Goal: Task Accomplishment & Management: Use online tool/utility

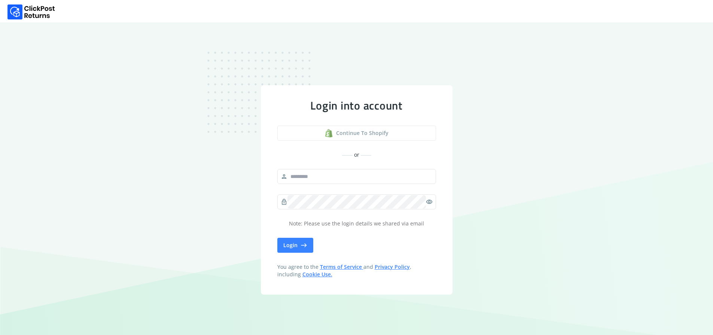
click at [355, 136] on span "Continue to shopify" at bounding box center [362, 132] width 52 height 7
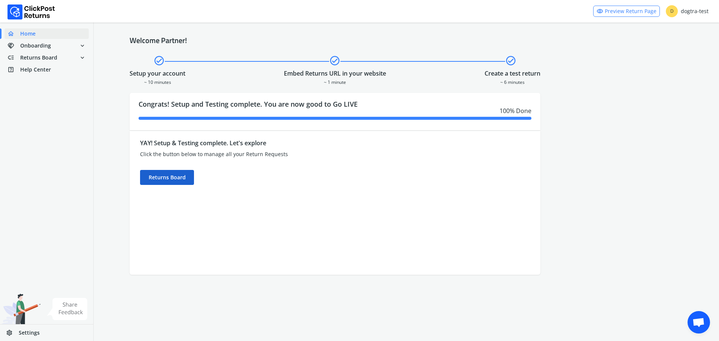
click at [164, 177] on div "Returns Board" at bounding box center [167, 177] width 54 height 15
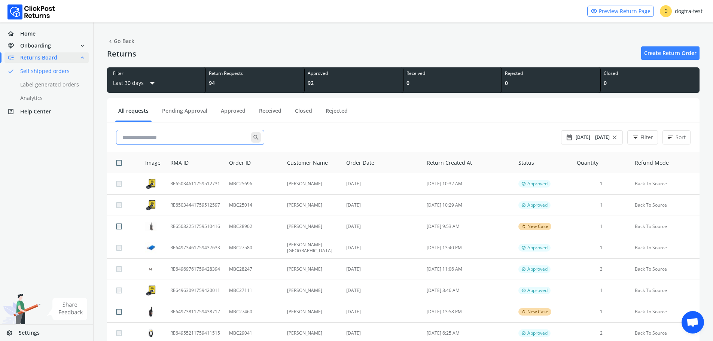
click at [216, 133] on input "text" at bounding box center [185, 137] width 132 height 13
paste input "**********"
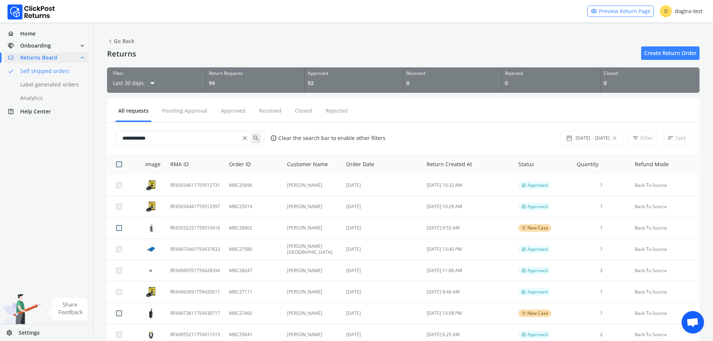
type input "**********"
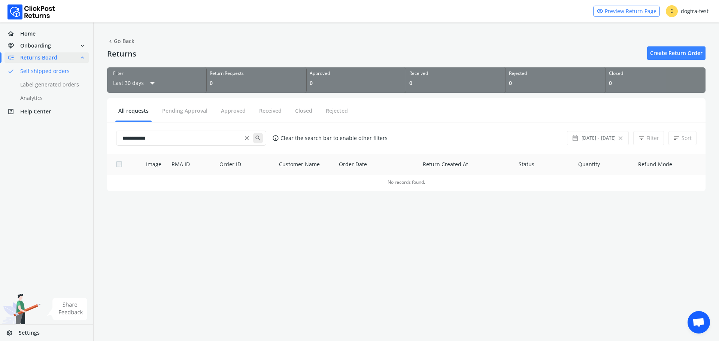
click at [432, 119] on ul "All requests Pending Approval Approved Received Closed Rejected" at bounding box center [406, 111] width 598 height 21
click at [623, 137] on span "close" at bounding box center [620, 138] width 7 height 10
click at [608, 139] on span "[DATE]" at bounding box center [608, 138] width 15 height 6
click at [592, 139] on span "[DATE]" at bounding box center [588, 138] width 15 height 6
click at [584, 139] on span "[DATE]" at bounding box center [588, 138] width 15 height 6
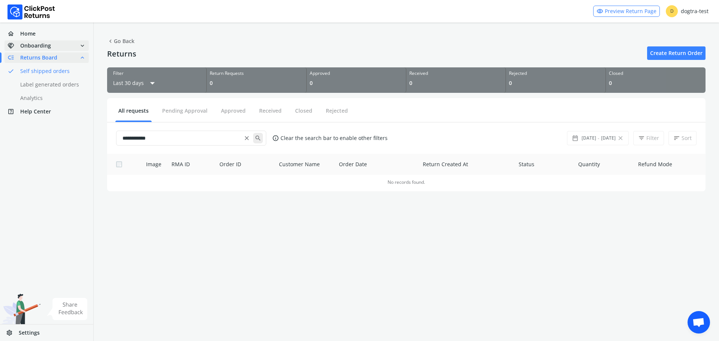
click at [54, 47] on span "handshake Onboarding expand_more" at bounding box center [46, 45] width 84 height 10
click at [54, 100] on span "Returns Board" at bounding box center [38, 99] width 37 height 7
click at [127, 41] on span "chevron_left Go Back" at bounding box center [120, 41] width 27 height 10
click at [141, 83] on button "Last 30 days arrow_drop_down" at bounding box center [135, 82] width 45 height 13
click at [150, 80] on span "arrow_drop_down" at bounding box center [152, 82] width 11 height 13
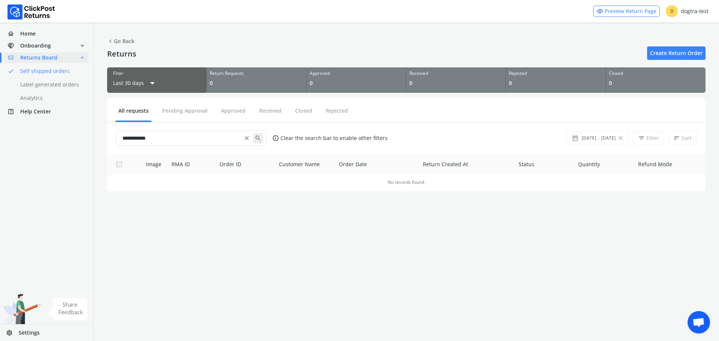
click at [149, 83] on span "arrow_drop_down" at bounding box center [152, 82] width 11 height 13
click at [144, 82] on button "Last 30 days arrow_drop_down" at bounding box center [135, 82] width 45 height 13
drag, startPoint x: 143, startPoint y: 82, endPoint x: 131, endPoint y: 61, distance: 24.3
click at [142, 80] on button "Last 30 days arrow_drop_down" at bounding box center [135, 82] width 45 height 13
click at [129, 48] on div "Returns" at bounding box center [121, 53] width 29 height 10
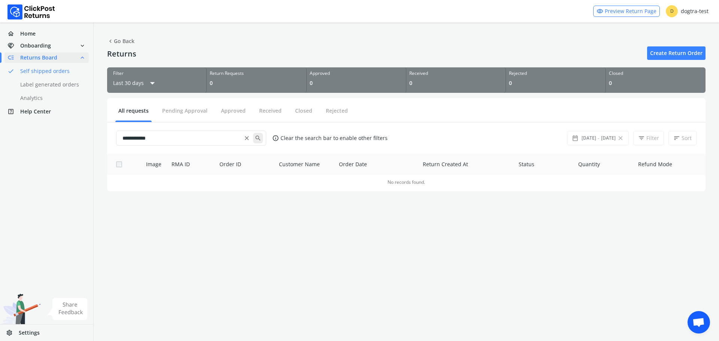
click at [125, 45] on span "chevron_left Go Back" at bounding box center [120, 41] width 27 height 10
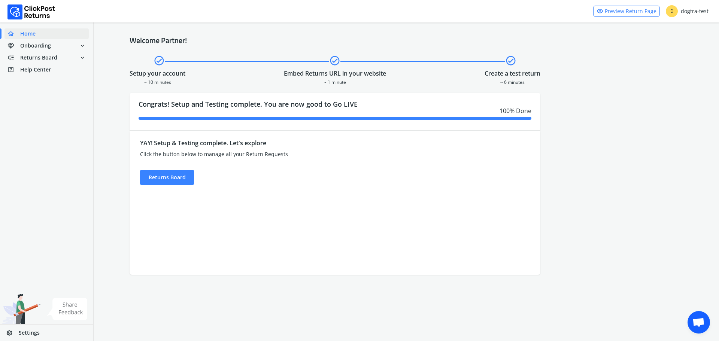
click at [123, 42] on div "Welcome Partner! check_circle check_circle check_circle Setup your account ~ 10…" at bounding box center [406, 155] width 625 height 266
click at [153, 174] on div "Returns Board" at bounding box center [167, 177] width 54 height 15
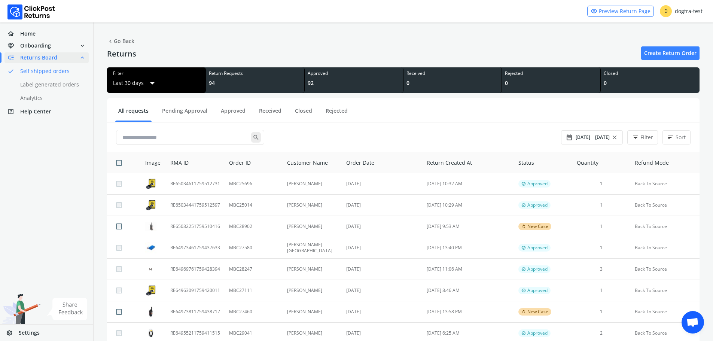
click at [152, 87] on span "arrow_drop_down" at bounding box center [152, 82] width 11 height 13
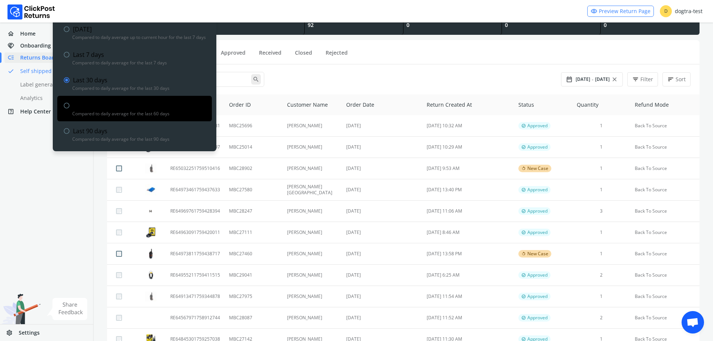
scroll to position [75, 0]
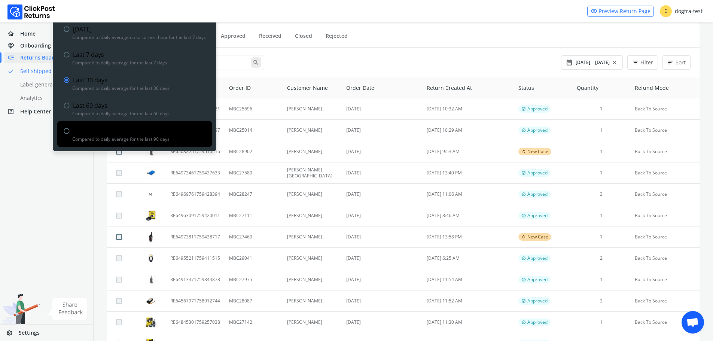
click at [114, 139] on div "Compared to daily average for the last 90 days" at bounding box center [139, 139] width 134 height 6
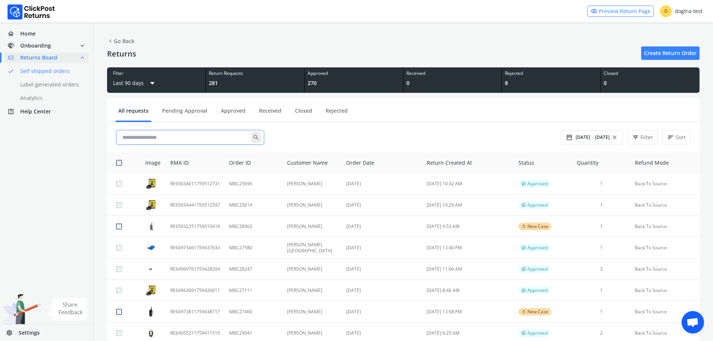
click at [205, 141] on input "text" at bounding box center [185, 137] width 132 height 13
paste input "**********"
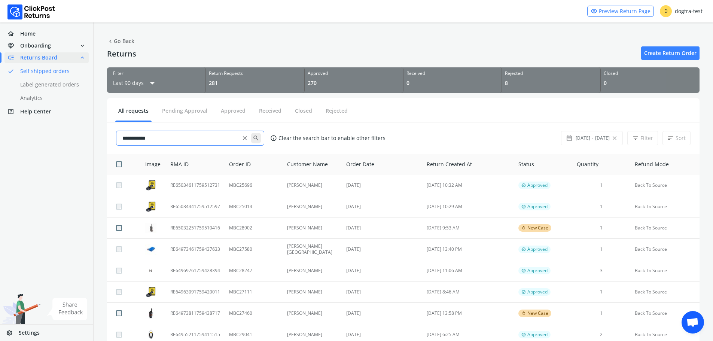
type input "**********"
click at [256, 138] on span "search" at bounding box center [256, 138] width 10 height 10
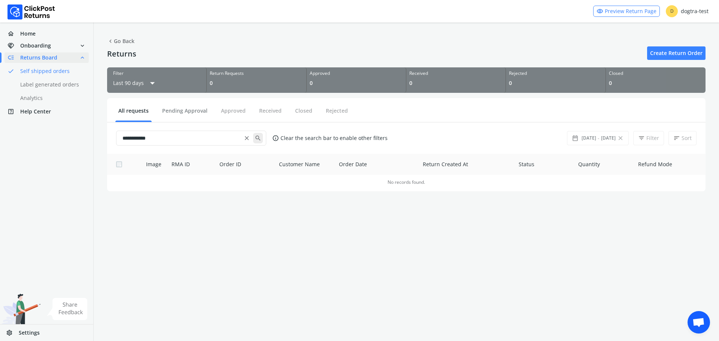
click at [182, 114] on button "Pending Approval" at bounding box center [184, 113] width 51 height 13
click at [238, 113] on button "Approved" at bounding box center [233, 113] width 31 height 13
click at [304, 111] on button "Closed" at bounding box center [303, 113] width 23 height 13
click at [254, 112] on li "Received" at bounding box center [270, 114] width 33 height 15
click at [261, 111] on button "Received" at bounding box center [270, 113] width 28 height 13
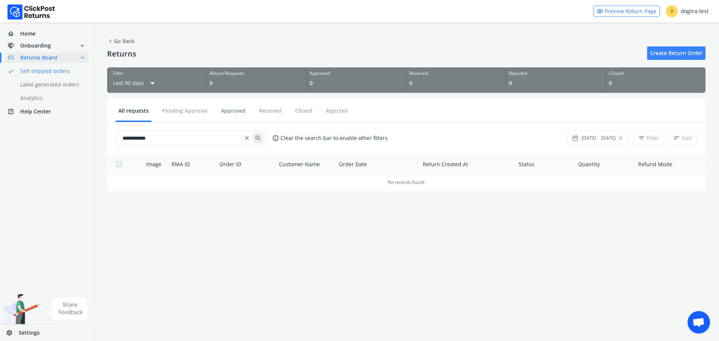
click at [235, 113] on button "Approved" at bounding box center [233, 113] width 31 height 13
click at [192, 113] on button "Pending Approval" at bounding box center [184, 113] width 51 height 13
click at [49, 49] on span "Onboarding" at bounding box center [35, 45] width 31 height 7
click at [28, 38] on link "home Home" at bounding box center [46, 33] width 84 height 10
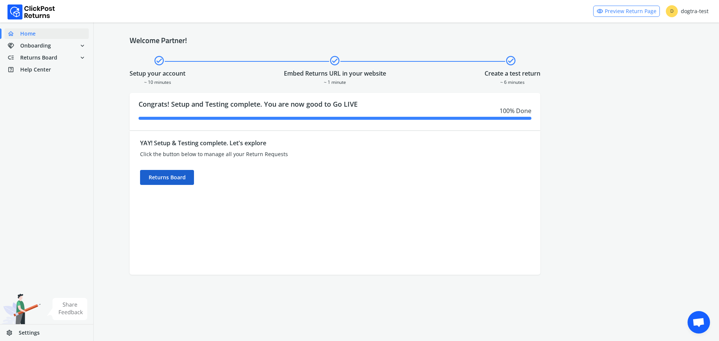
click at [170, 175] on div "Returns Board" at bounding box center [167, 177] width 54 height 15
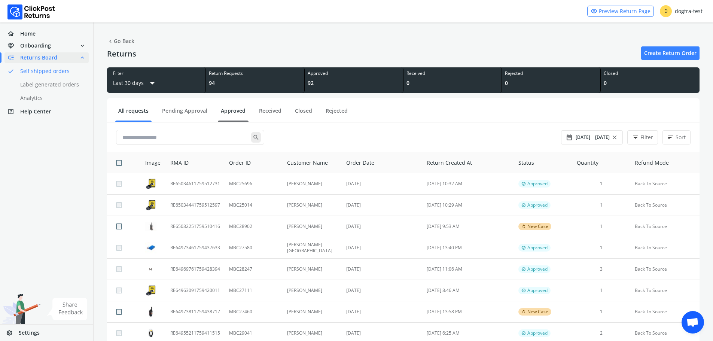
click at [240, 113] on link "Approved" at bounding box center [233, 113] width 31 height 13
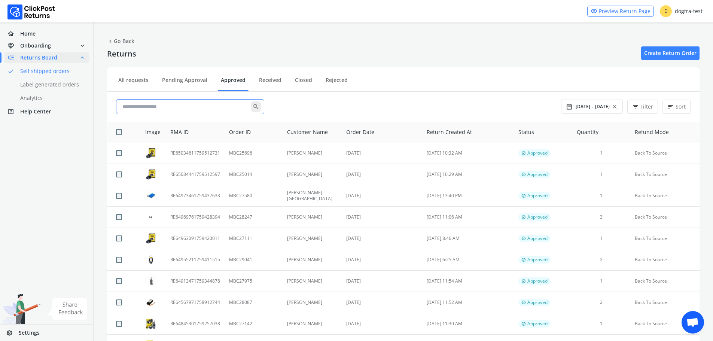
click at [211, 109] on input "text" at bounding box center [185, 106] width 132 height 13
paste input "**********"
type input "**********"
click at [257, 109] on span "search" at bounding box center [256, 107] width 10 height 10
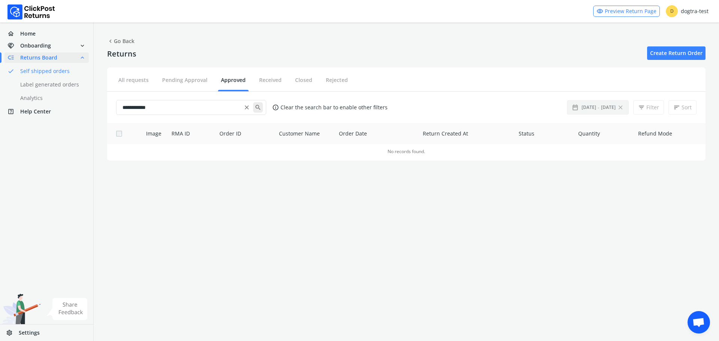
click at [599, 107] on span "-" at bounding box center [598, 107] width 2 height 7
click at [619, 106] on span "close" at bounding box center [620, 107] width 7 height 10
click at [599, 109] on div "date_range [DATE] - [DATE] close" at bounding box center [597, 107] width 52 height 10
click at [574, 109] on span "date_range" at bounding box center [574, 107] width 7 height 10
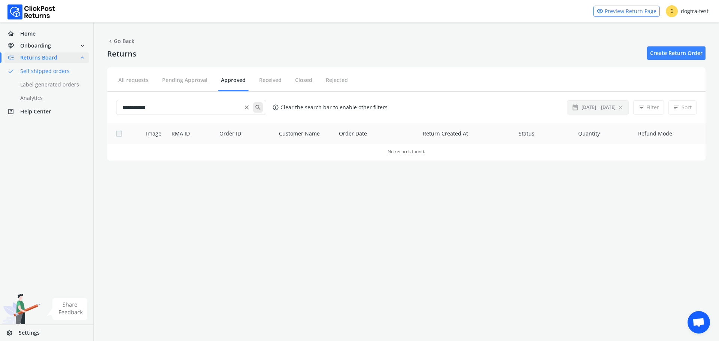
click at [588, 106] on span "[DATE]" at bounding box center [588, 107] width 15 height 6
click at [621, 106] on span "close" at bounding box center [620, 107] width 7 height 10
click at [611, 107] on span "[DATE]" at bounding box center [608, 107] width 15 height 6
click at [576, 108] on span "date_range" at bounding box center [574, 107] width 7 height 10
